Goal: Information Seeking & Learning: Learn about a topic

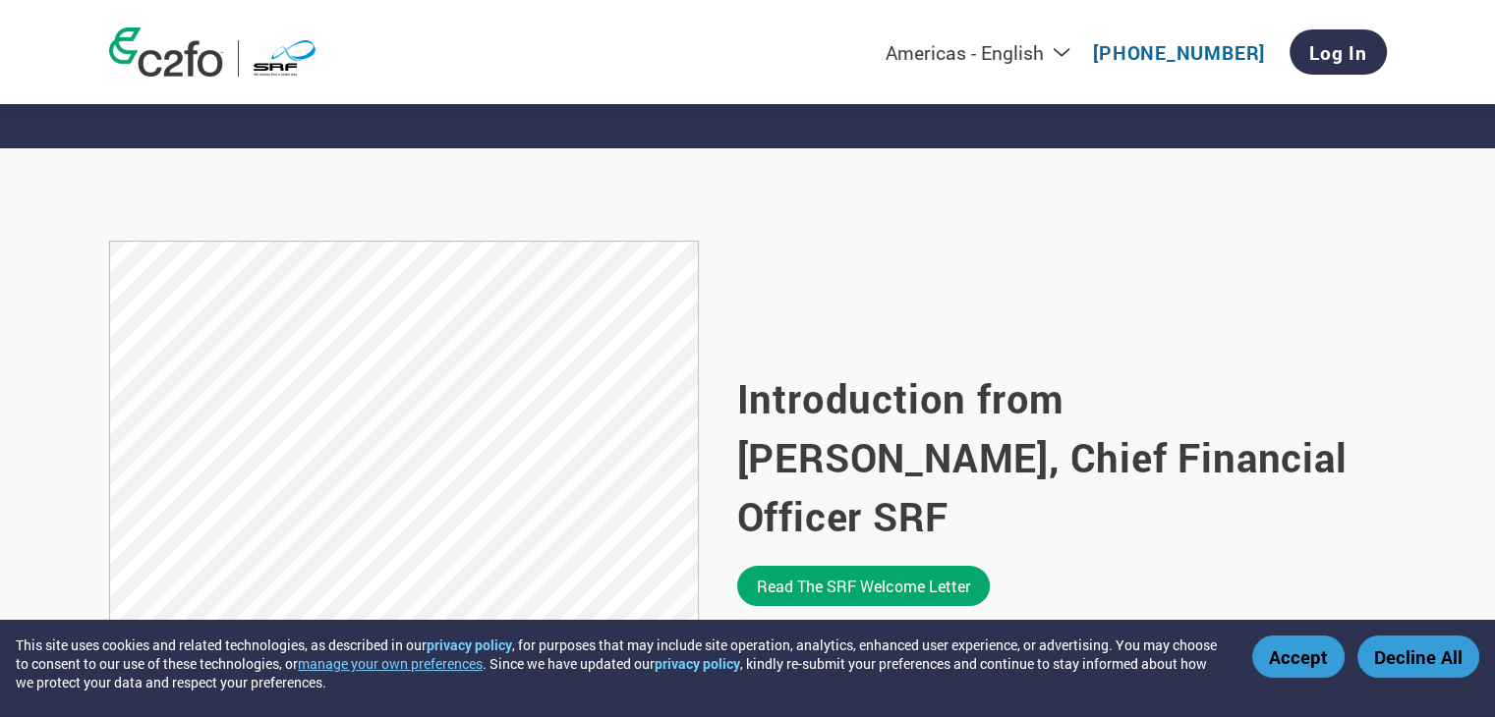
click at [788, 566] on link "Read the SRF welcome letter" at bounding box center [863, 586] width 253 height 40
